Goal: Information Seeking & Learning: Understand process/instructions

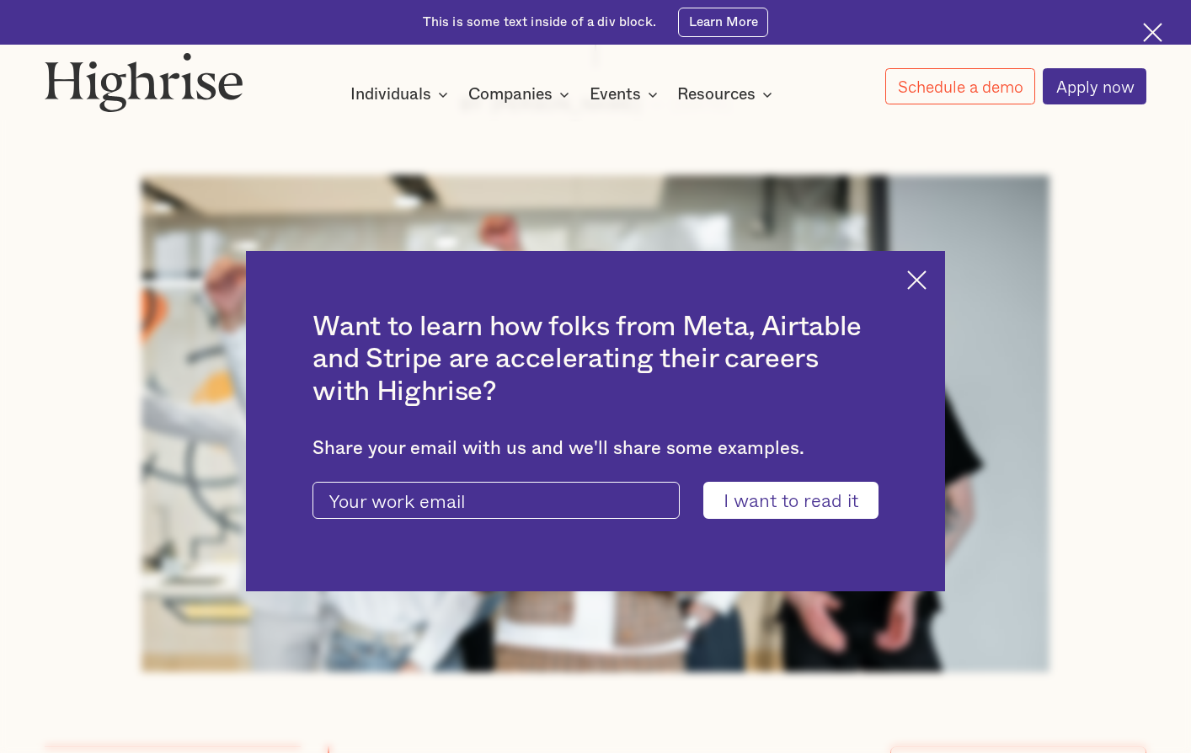
scroll to position [842, 0]
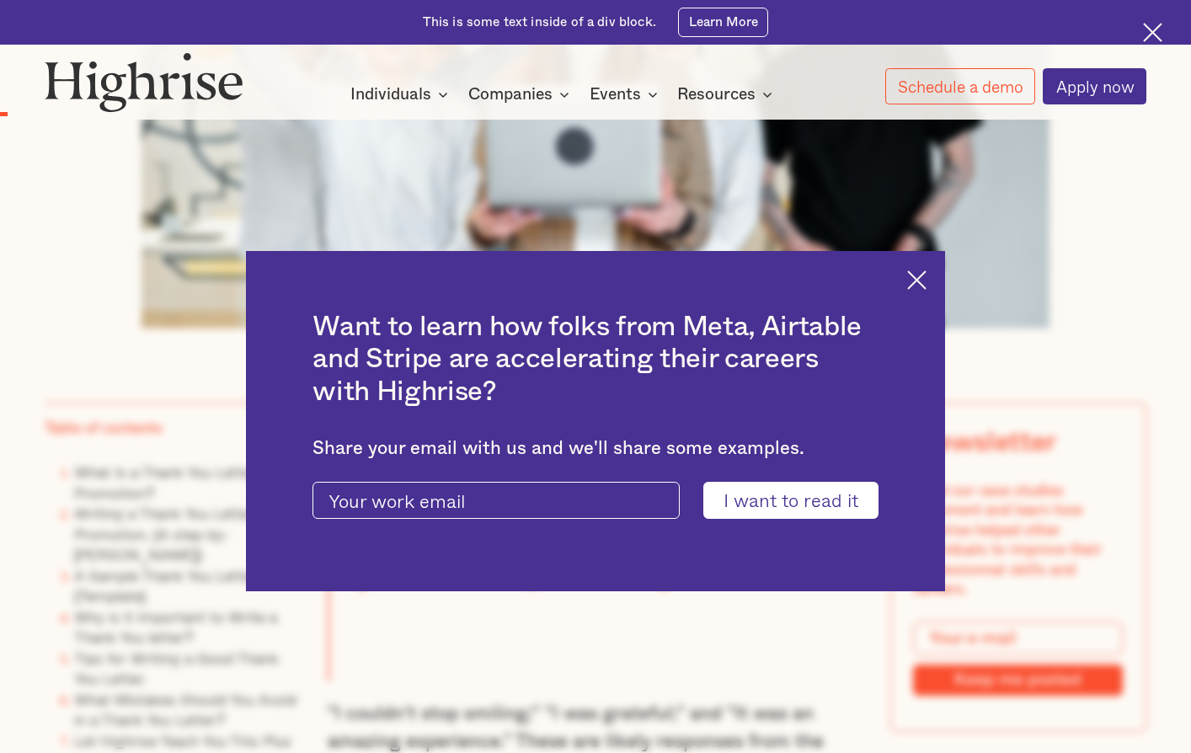
click at [921, 272] on img at bounding box center [916, 279] width 19 height 19
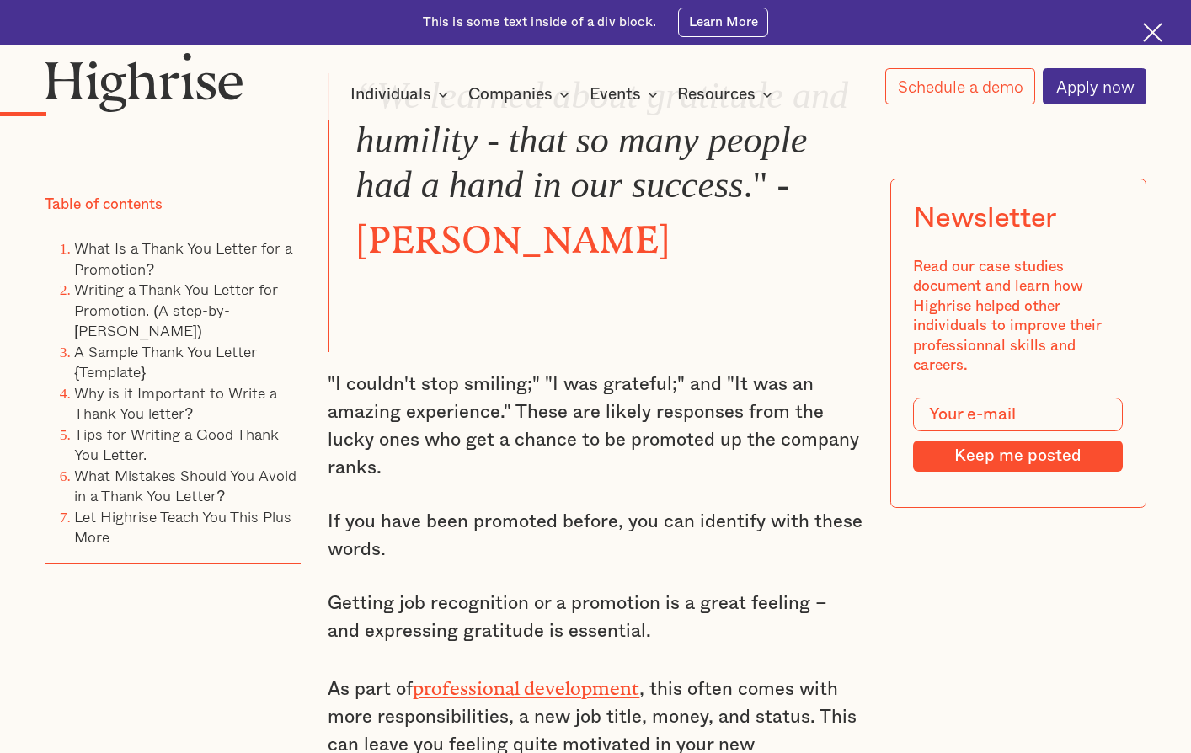
scroll to position [1263, 0]
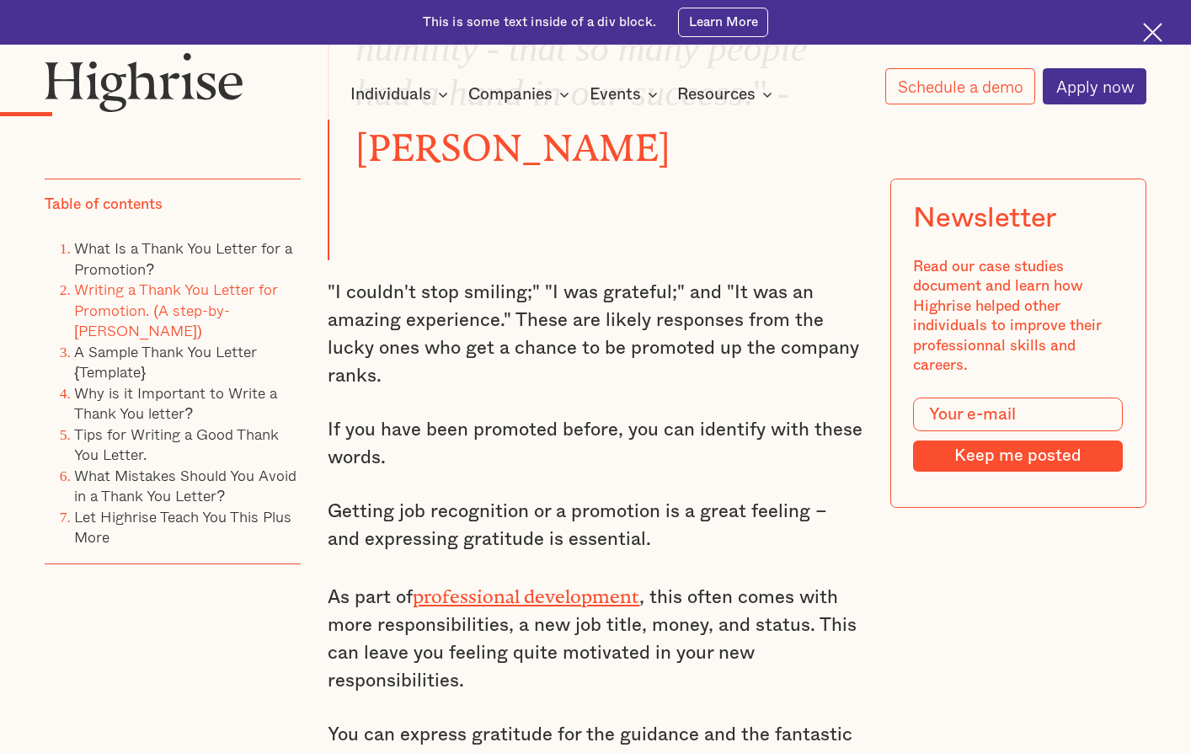
click at [182, 303] on link "Writing a Thank You Letter for Promotion. (A step-by-[PERSON_NAME])" at bounding box center [176, 309] width 204 height 65
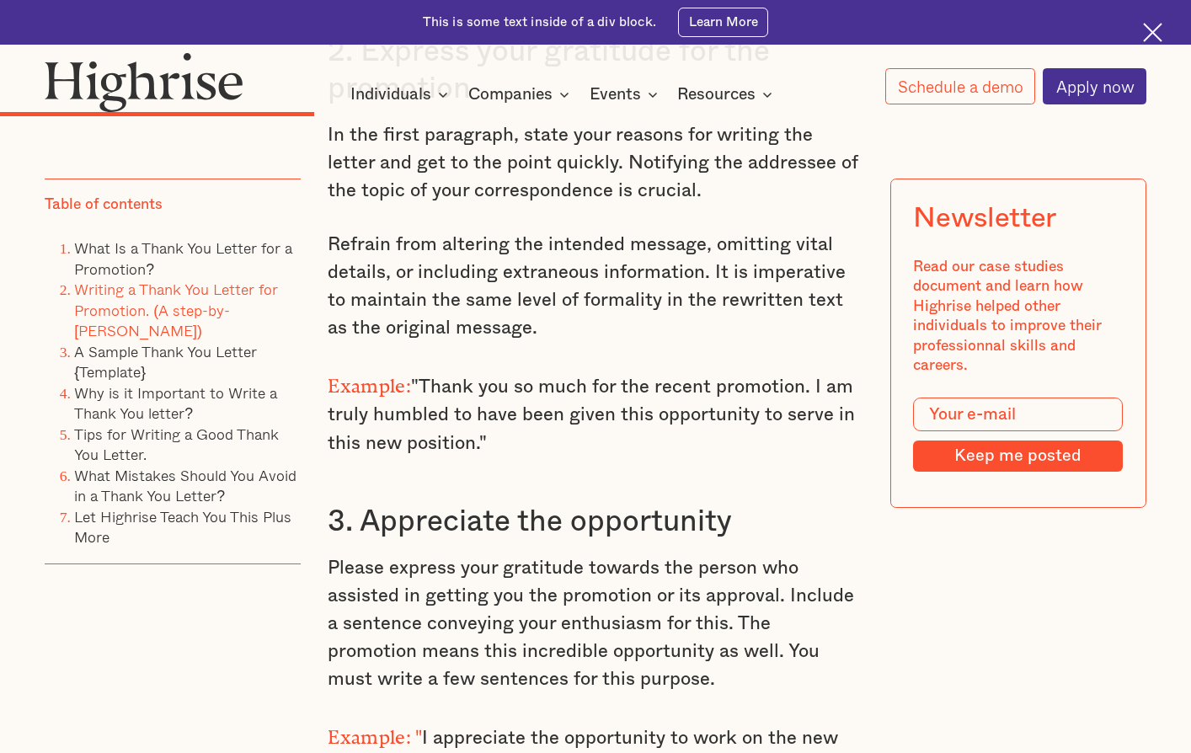
scroll to position [3744, 0]
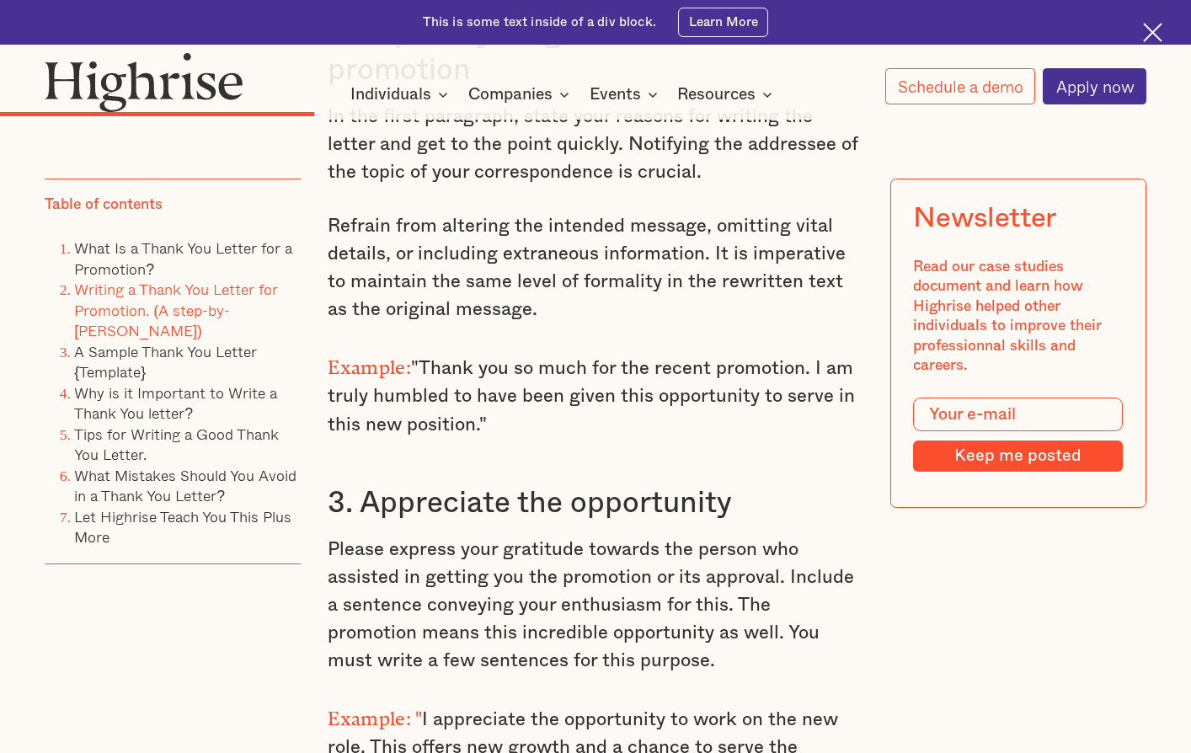
drag, startPoint x: 508, startPoint y: 366, endPoint x: 634, endPoint y: 438, distance: 145.6
click at [634, 438] on p "Example: "Thank you so much for the recent promotion. I am truly humbled to hav…" at bounding box center [595, 394] width 535 height 88
click at [637, 454] on div "Writing a Thank You Letter for Promotion (A Step-by-[PERSON_NAME]) To write a g…" at bounding box center [595, 753] width 535 height 2866
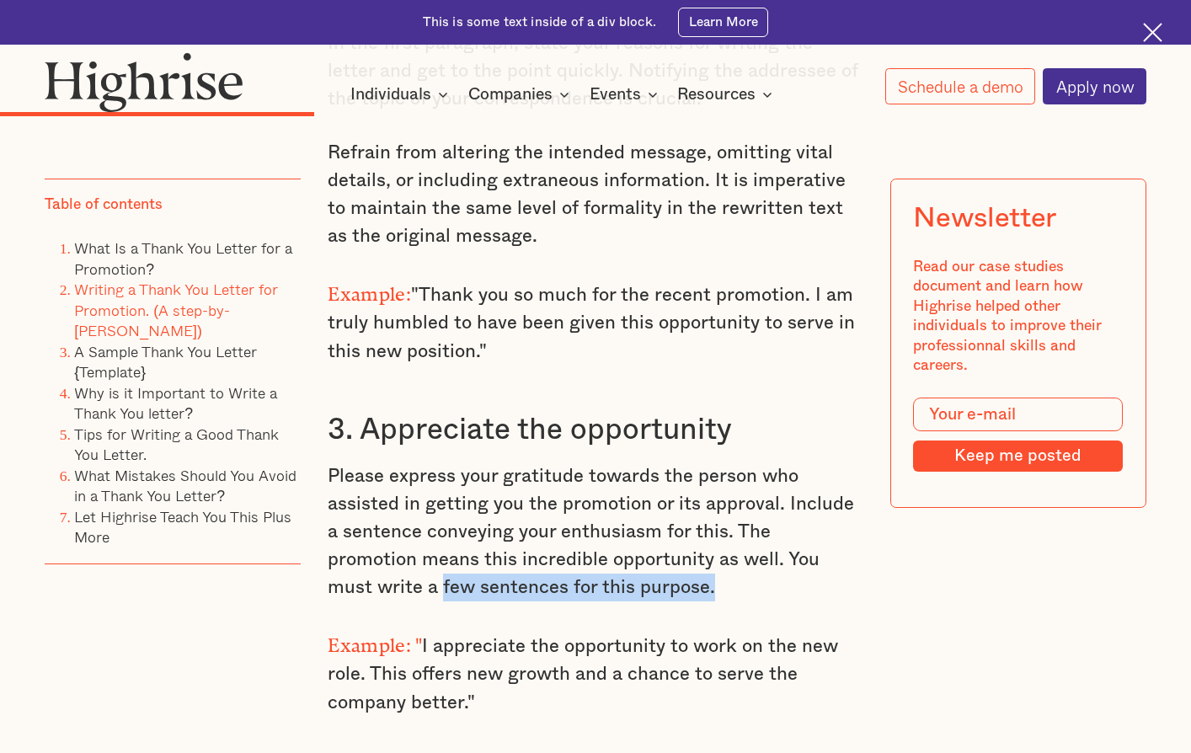
scroll to position [3996, 0]
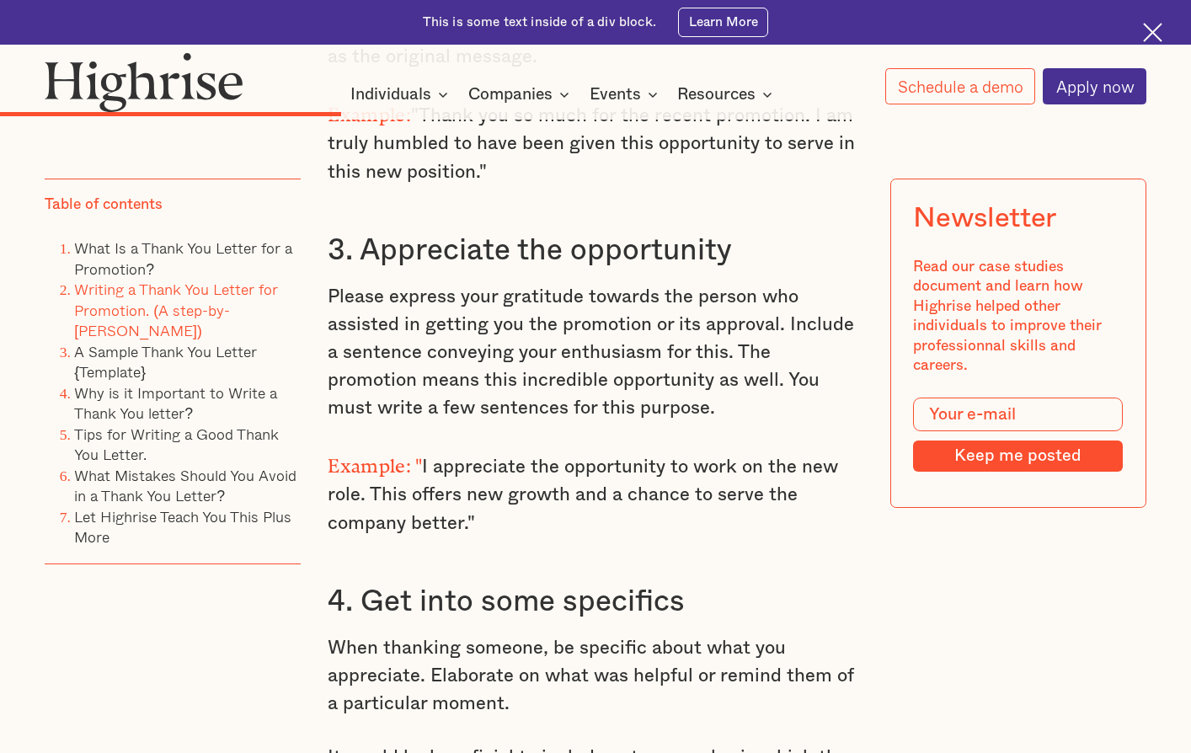
click at [569, 536] on p "Example: " I appreciate the opportunity to work on the new role. This offers ne…" at bounding box center [595, 492] width 535 height 88
click at [575, 531] on p "Example: " I appreciate the opportunity to work on the new role. This offers ne…" at bounding box center [595, 492] width 535 height 88
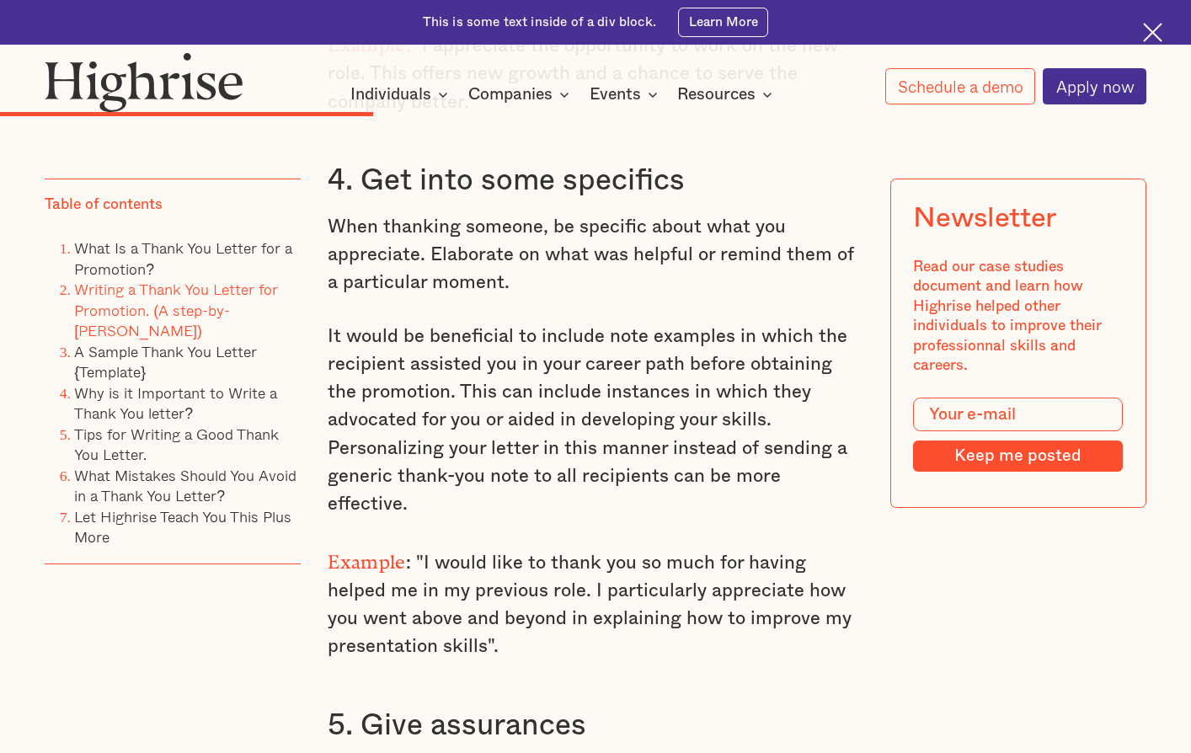
scroll to position [4502, 0]
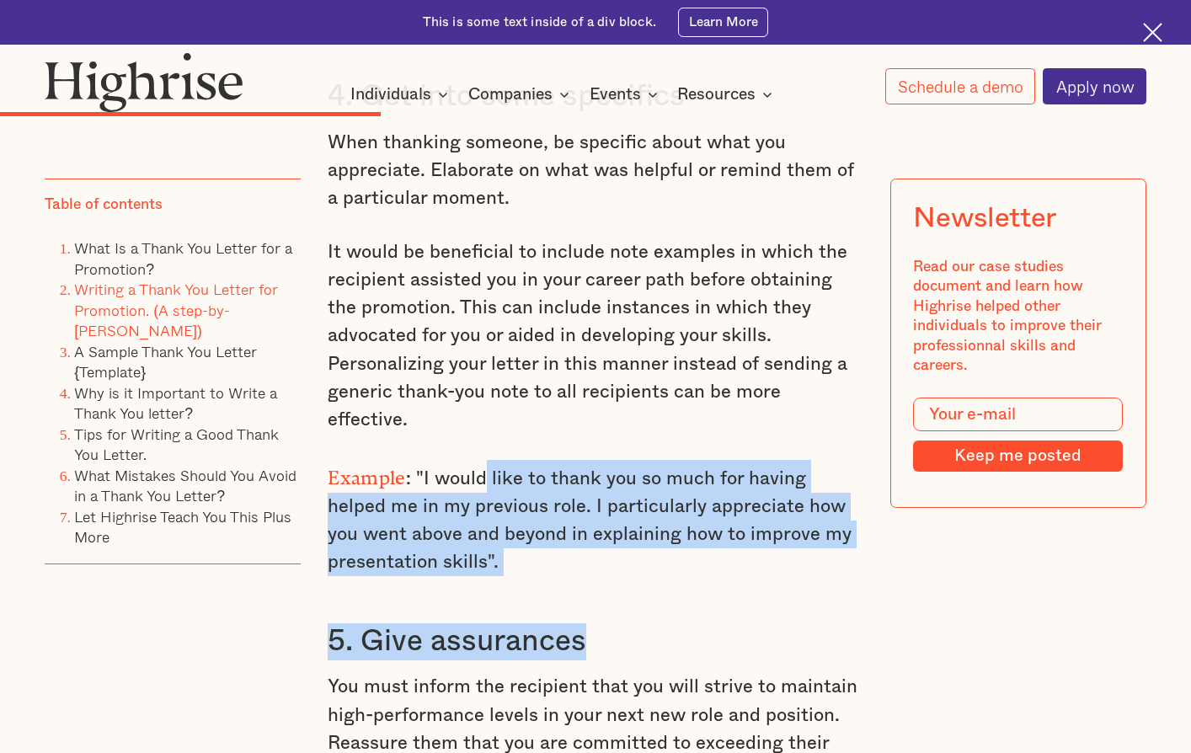
drag, startPoint x: 481, startPoint y: 456, endPoint x: 592, endPoint y: 555, distance: 149.1
click at [504, 527] on p "Example : "I would like to thank you so much for having helped me in my previou…" at bounding box center [595, 518] width 535 height 117
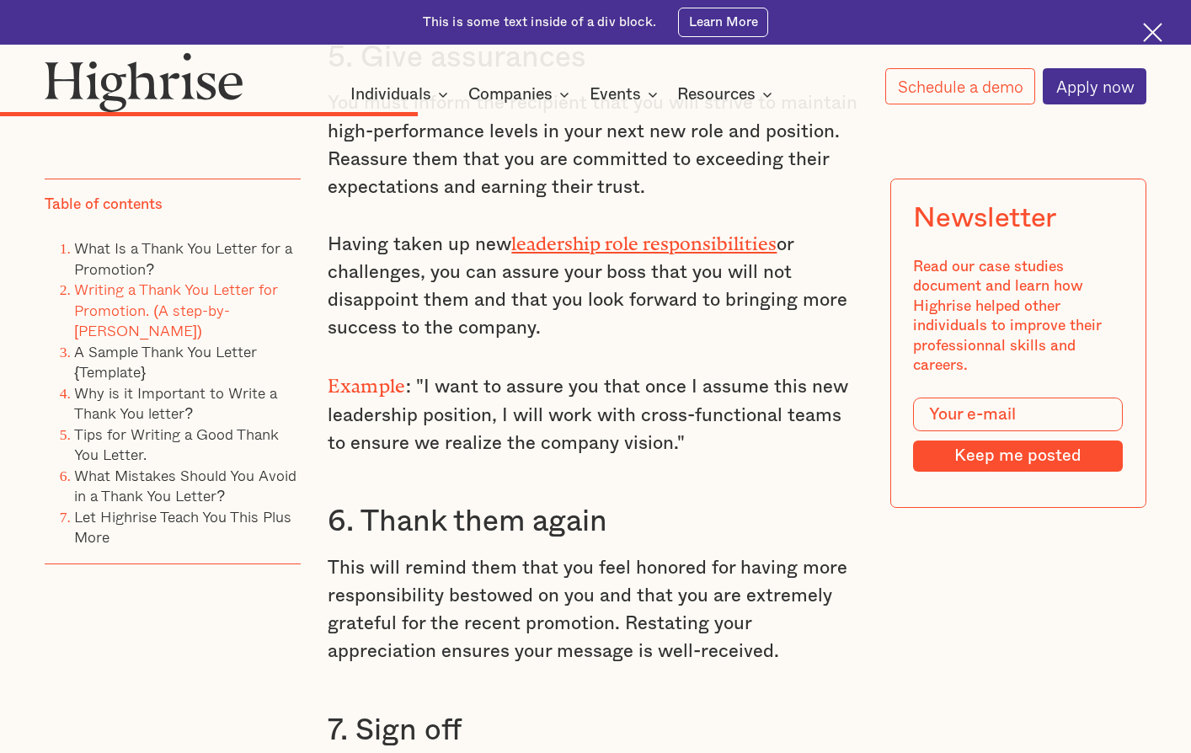
scroll to position [5091, 0]
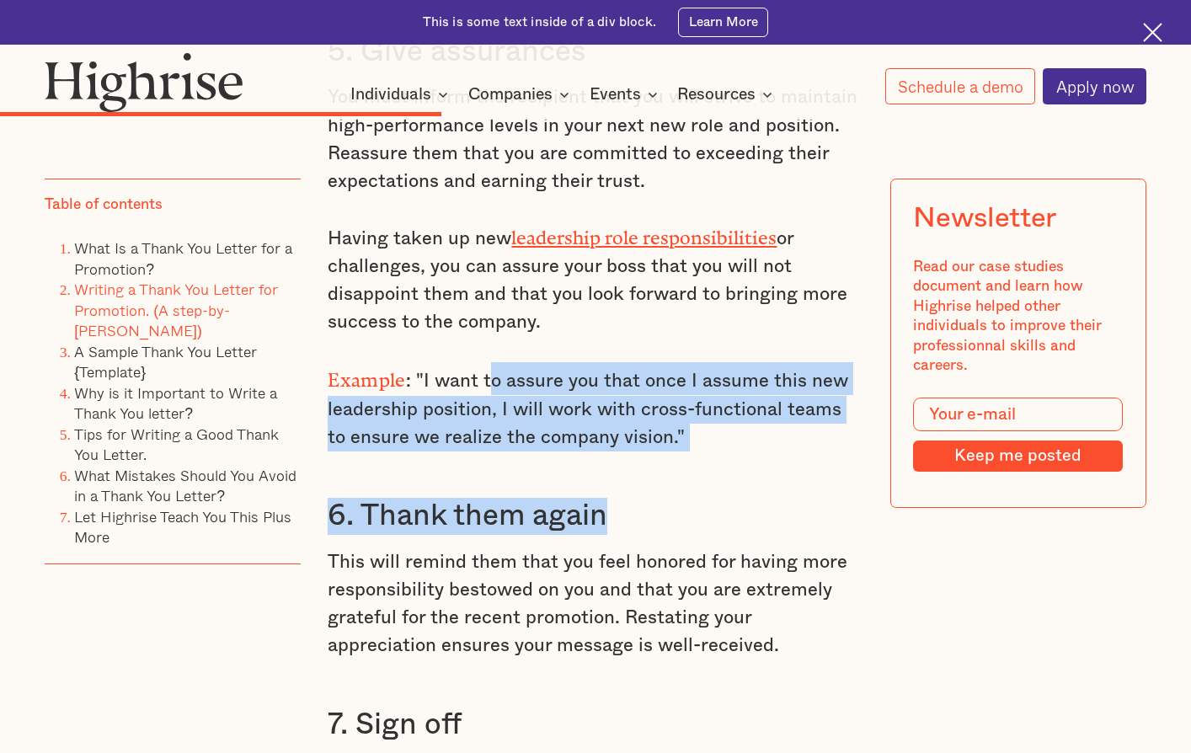
drag, startPoint x: 487, startPoint y: 355, endPoint x: 814, endPoint y: 471, distance: 347.6
click at [717, 412] on p "Example : "I want to assure you that once I assume this new leadership position…" at bounding box center [595, 406] width 535 height 88
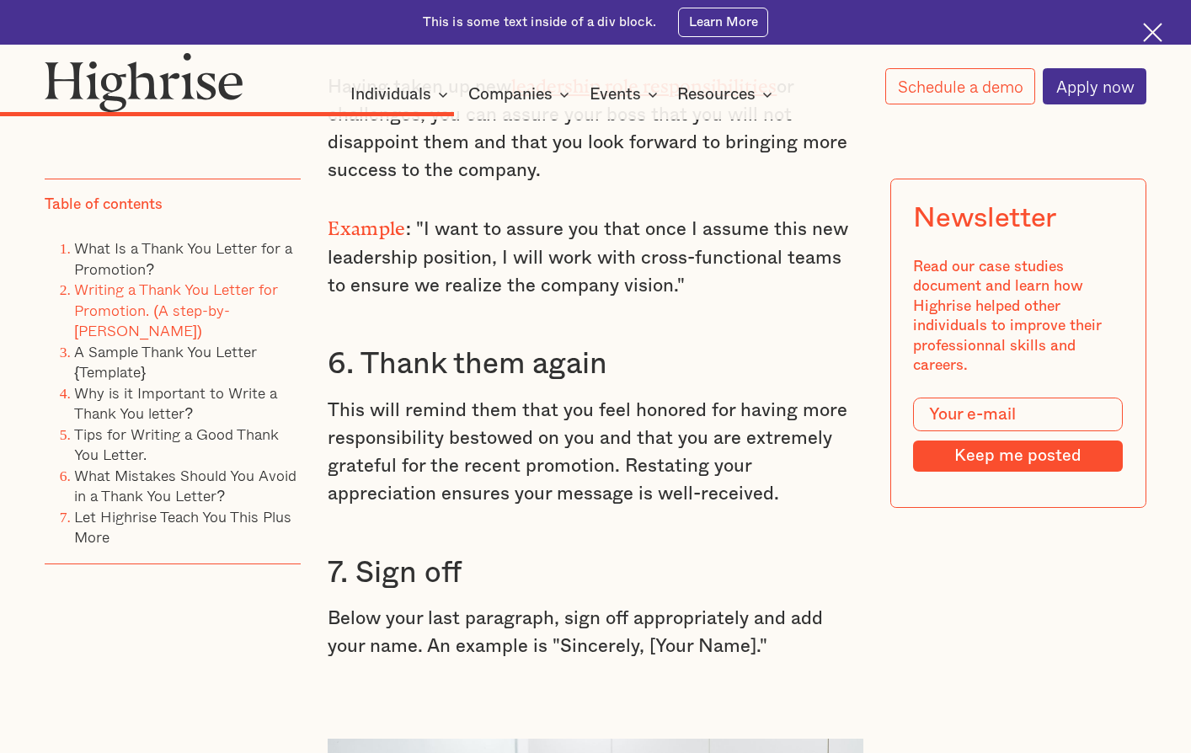
scroll to position [5344, 0]
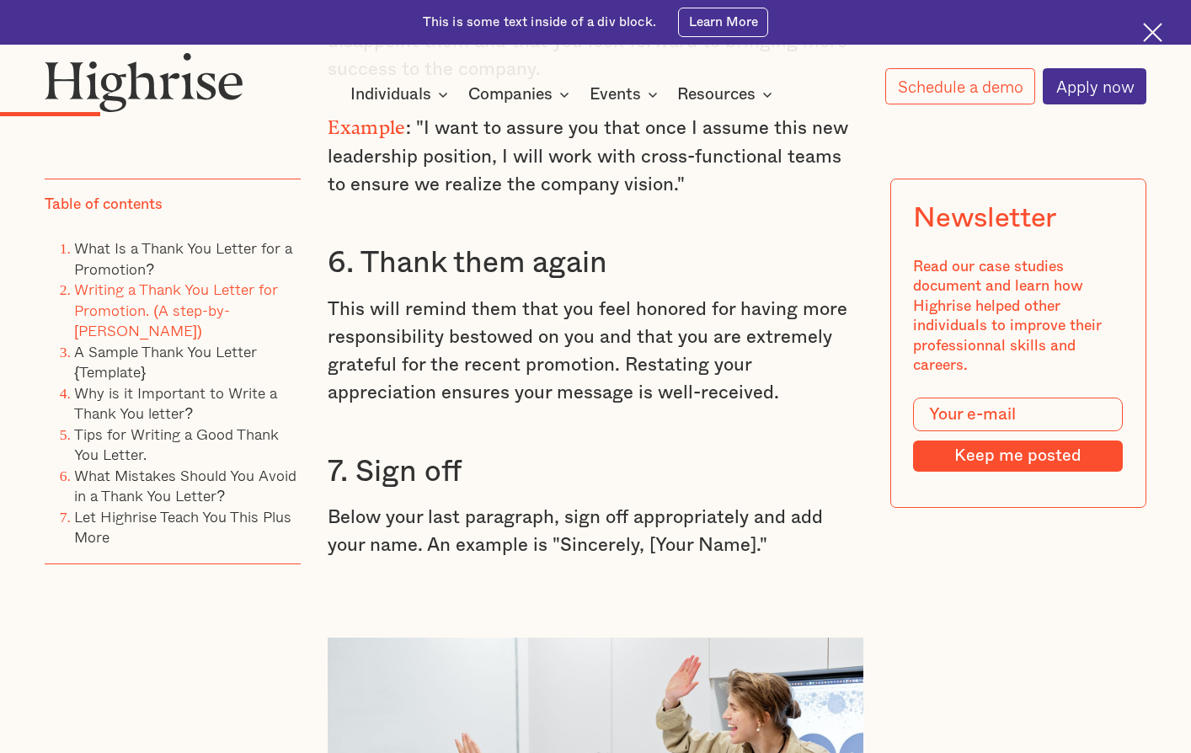
scroll to position [1263, 0]
